Goal: Consume media (video, audio)

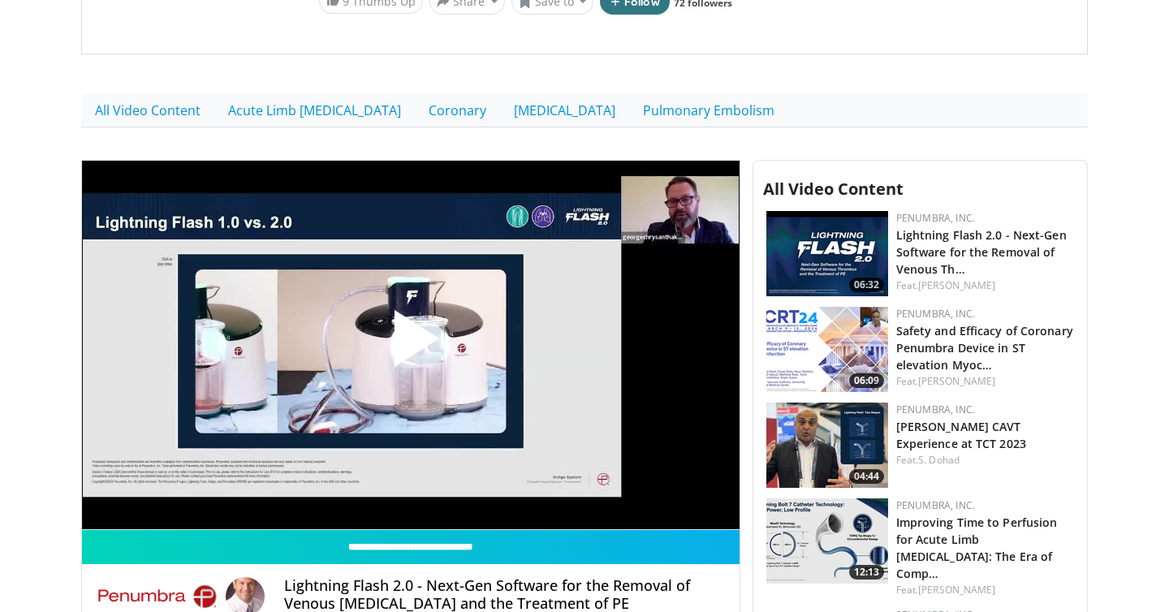
scroll to position [468, 0]
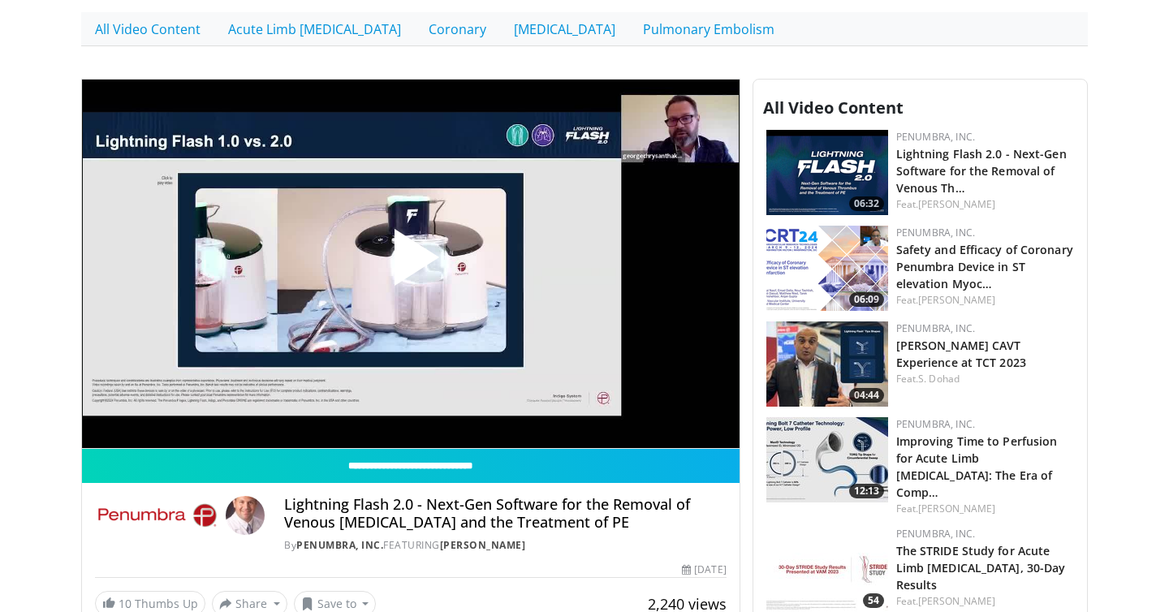
click at [411, 264] on span "Video Player" at bounding box center [411, 264] width 0 height 0
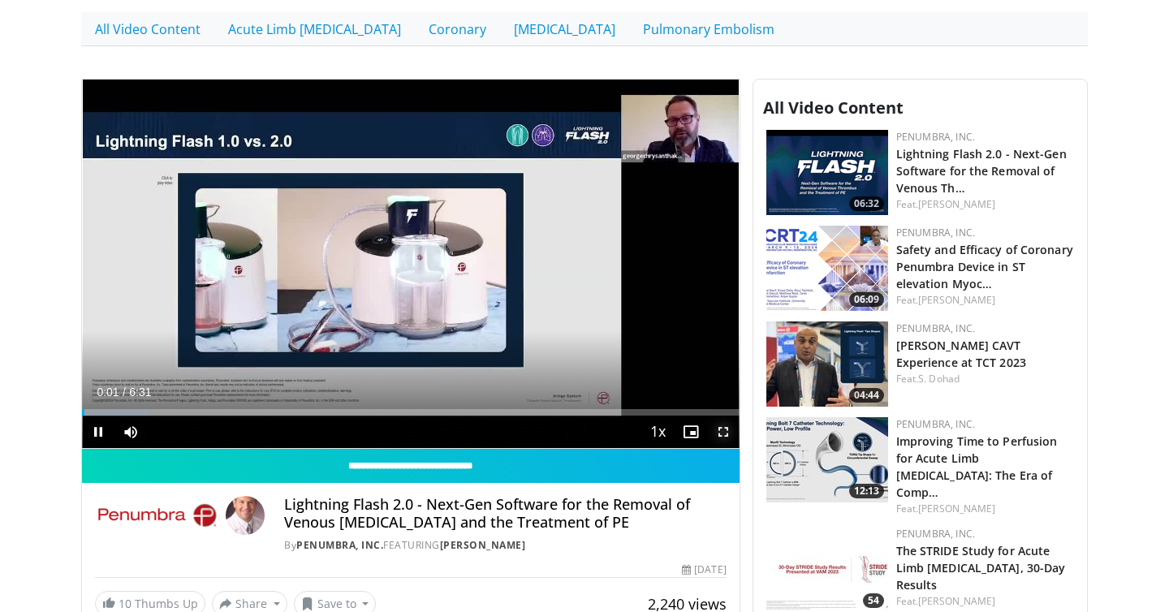
click at [720, 430] on span "Video Player" at bounding box center [723, 432] width 32 height 32
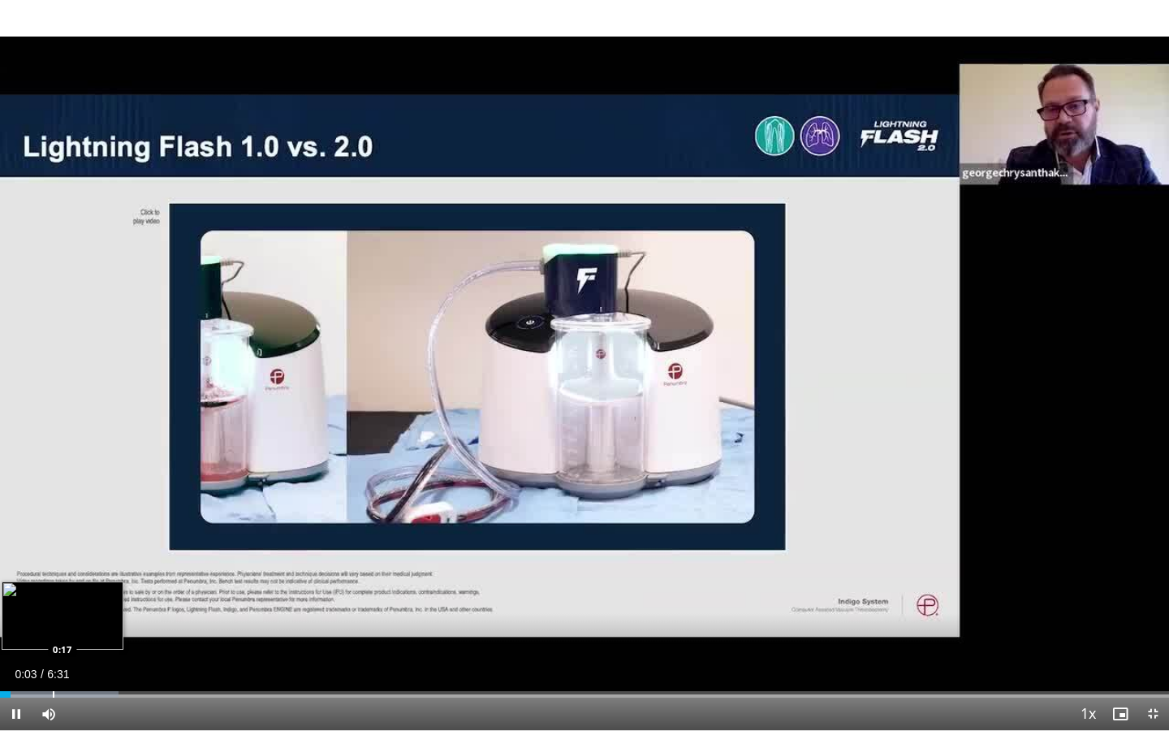
click at [52, 612] on div "Progress Bar" at bounding box center [59, 694] width 119 height 6
click at [110, 612] on div "Progress Bar" at bounding box center [111, 694] width 2 height 6
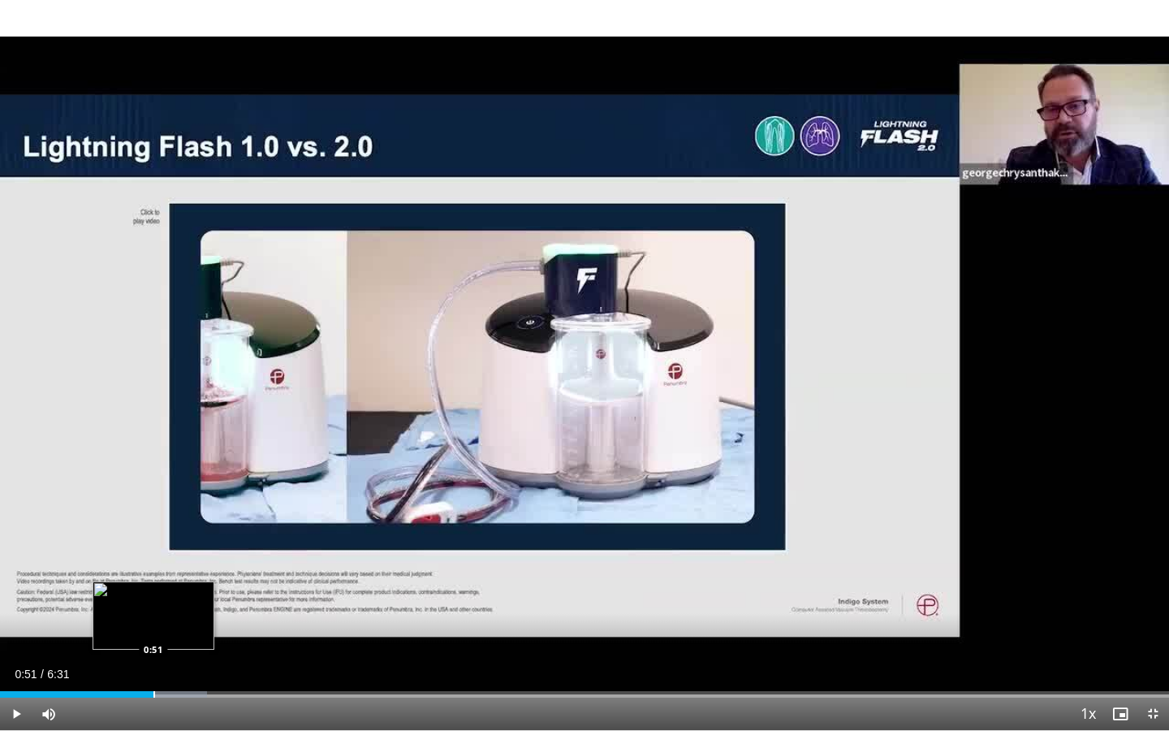
click at [153, 612] on div "Progress Bar" at bounding box center [154, 694] width 2 height 6
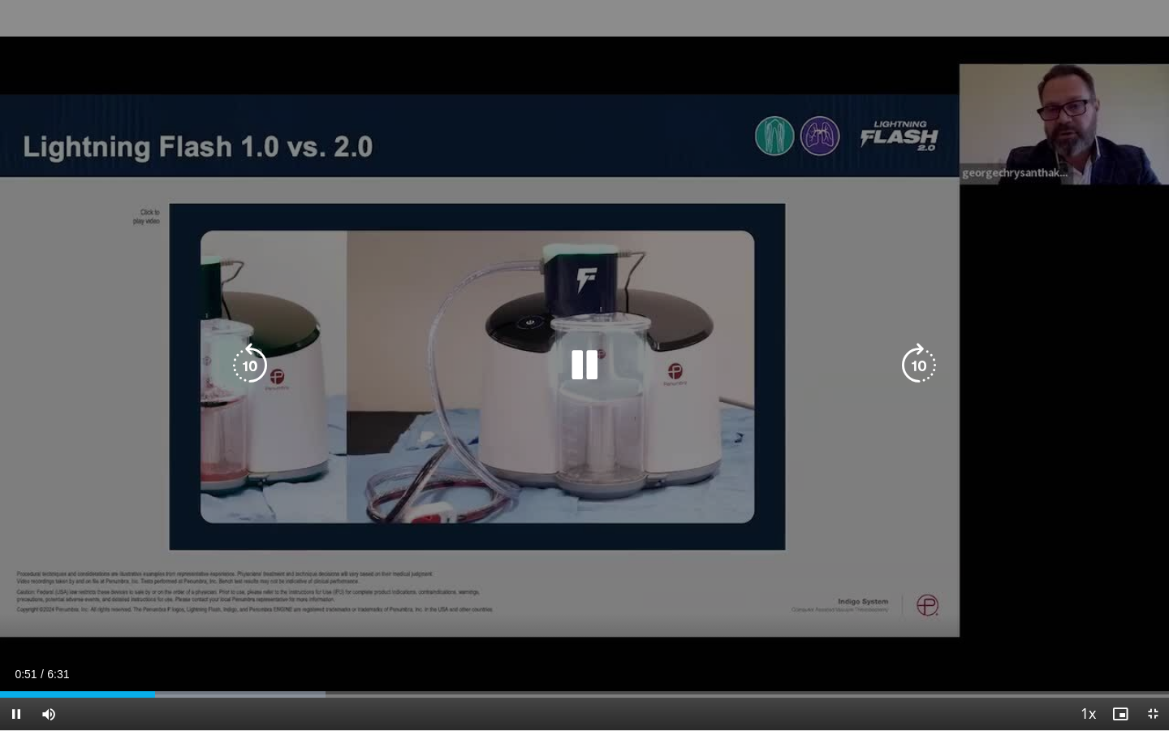
click at [203, 612] on video-js "**********" at bounding box center [584, 365] width 1169 height 731
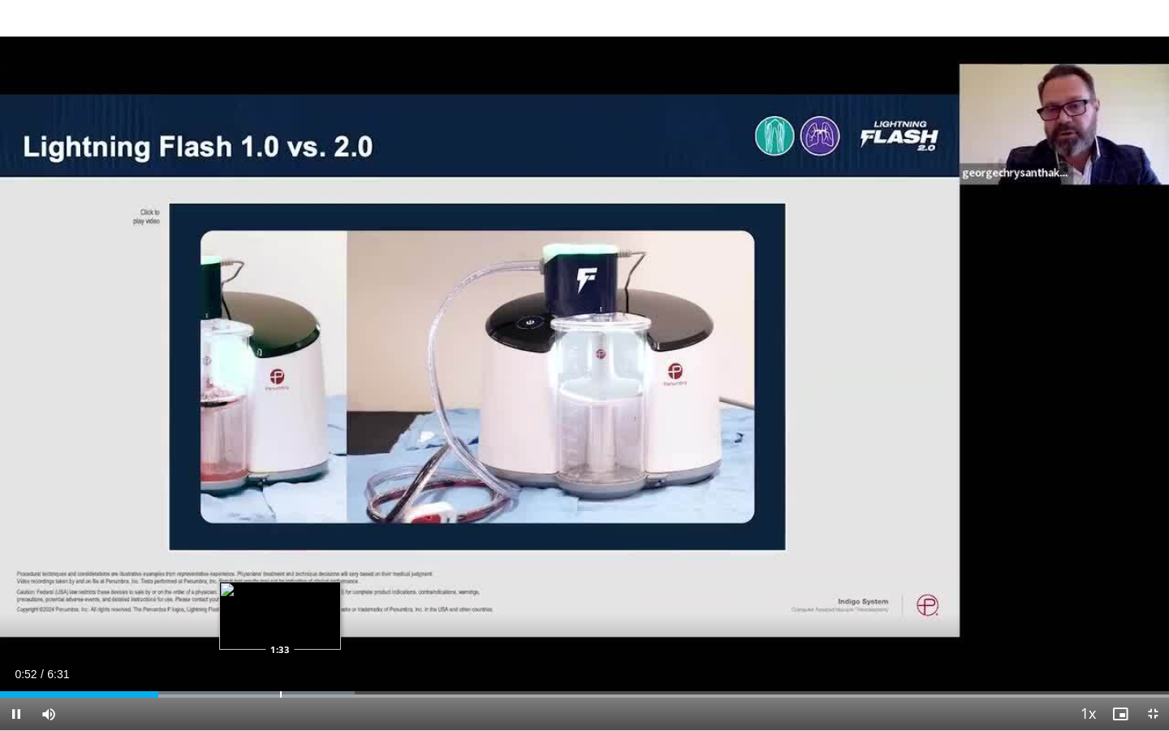
click at [279, 612] on div "Loaded : 30.37% 0:53 1:33" at bounding box center [584, 689] width 1169 height 15
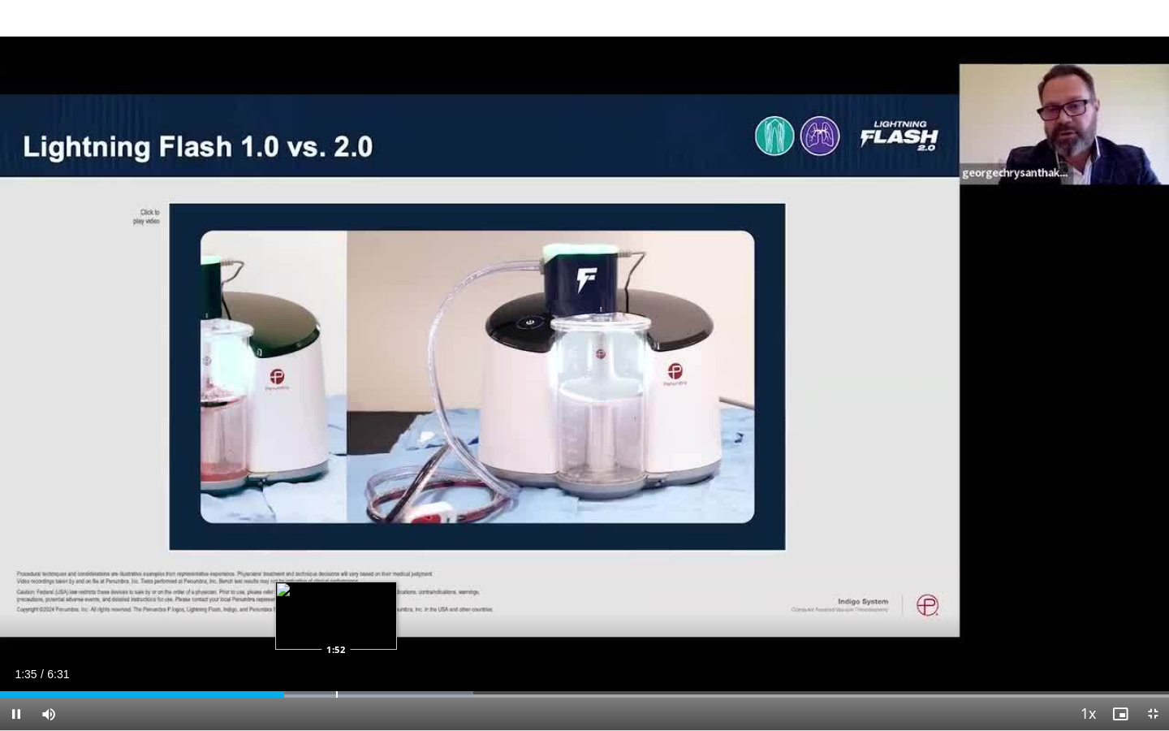
click at [336, 612] on div "Progress Bar" at bounding box center [337, 694] width 2 height 6
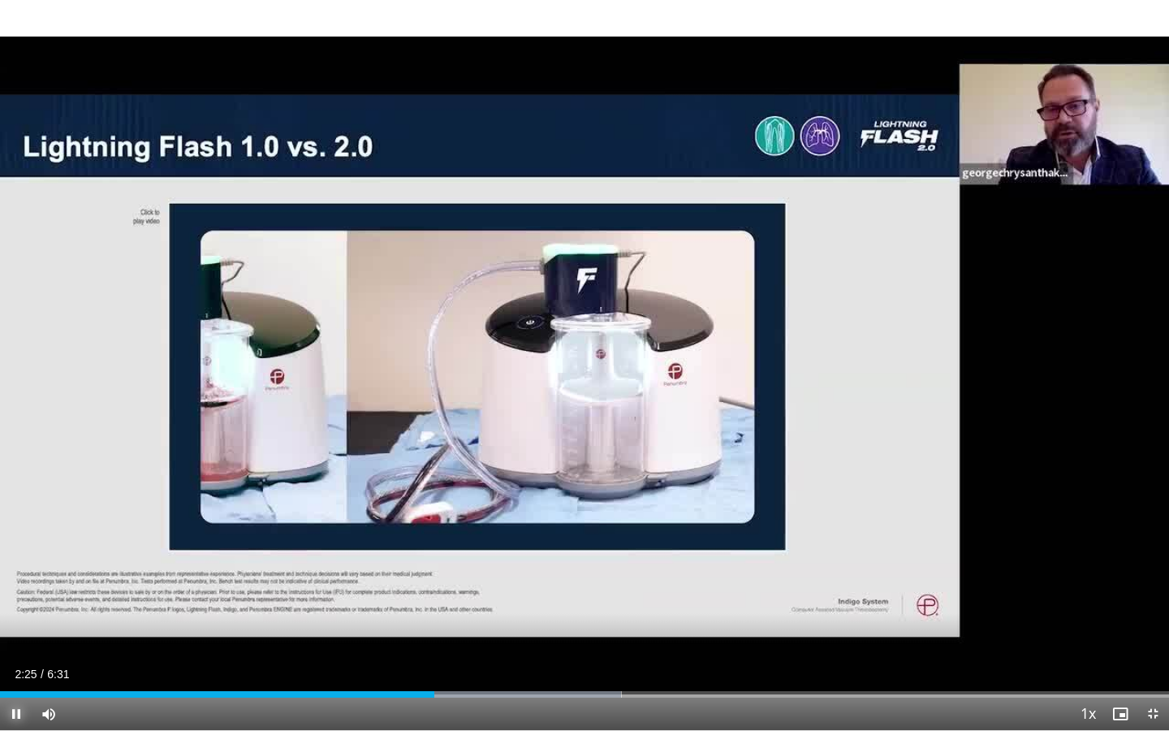
click at [20, 612] on span "Video Player" at bounding box center [16, 714] width 32 height 32
click at [12, 612] on span "Video Player" at bounding box center [16, 714] width 32 height 32
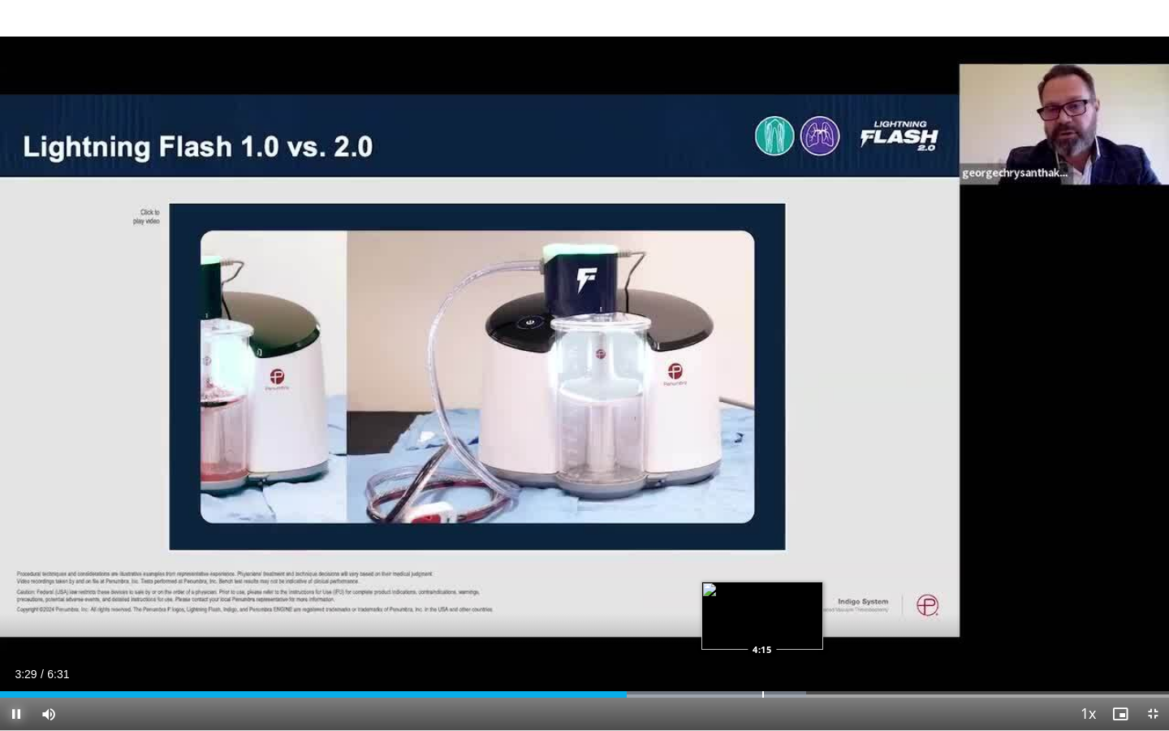
click at [762, 612] on div "Loaded : 68.93% 3:29 4:15" at bounding box center [584, 689] width 1169 height 15
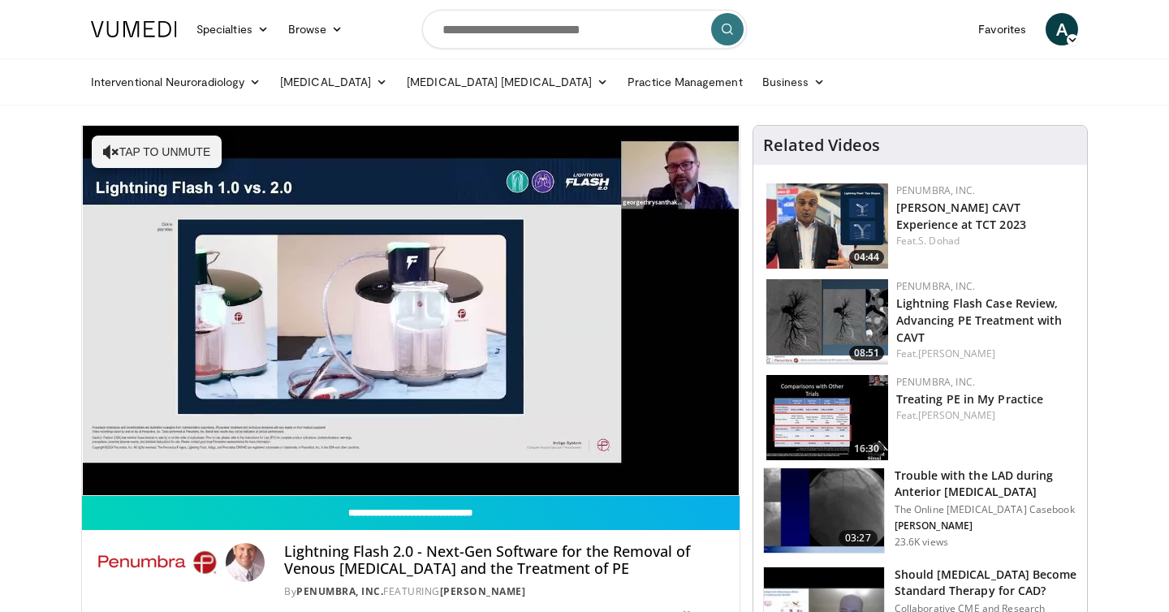
scroll to position [281, 0]
